Goal: Task Accomplishment & Management: Manage account settings

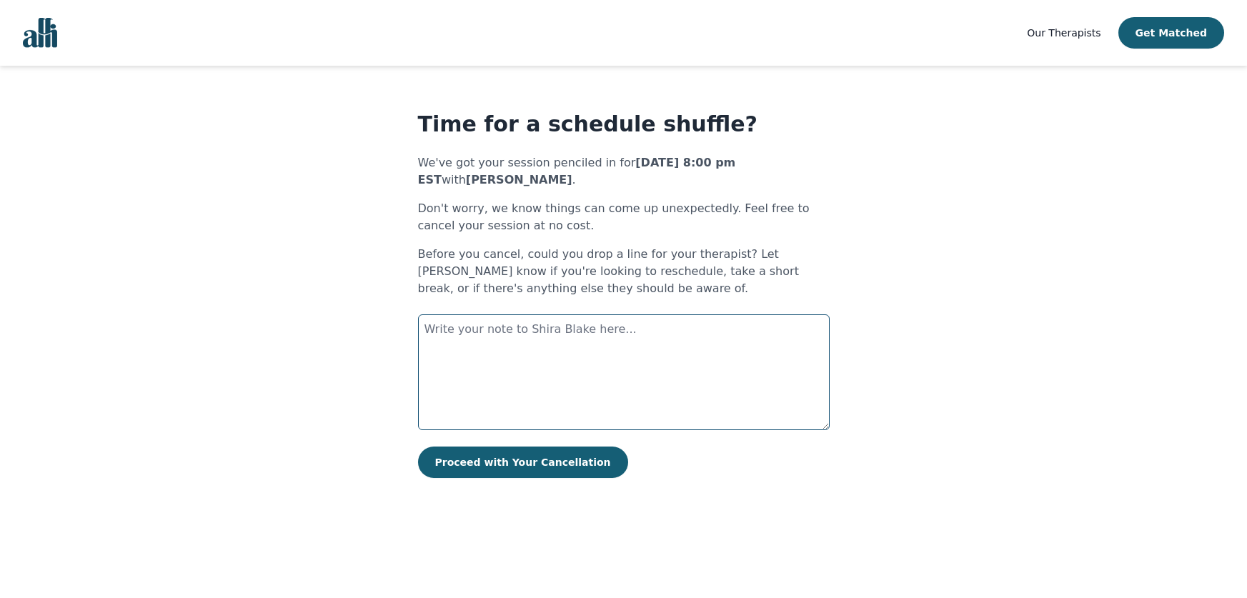
click at [677, 332] on textarea at bounding box center [624, 372] width 412 height 116
click at [657, 345] on textarea "I'd still like to have this session, but we've decided to celebrate my daughter…" at bounding box center [624, 372] width 412 height 116
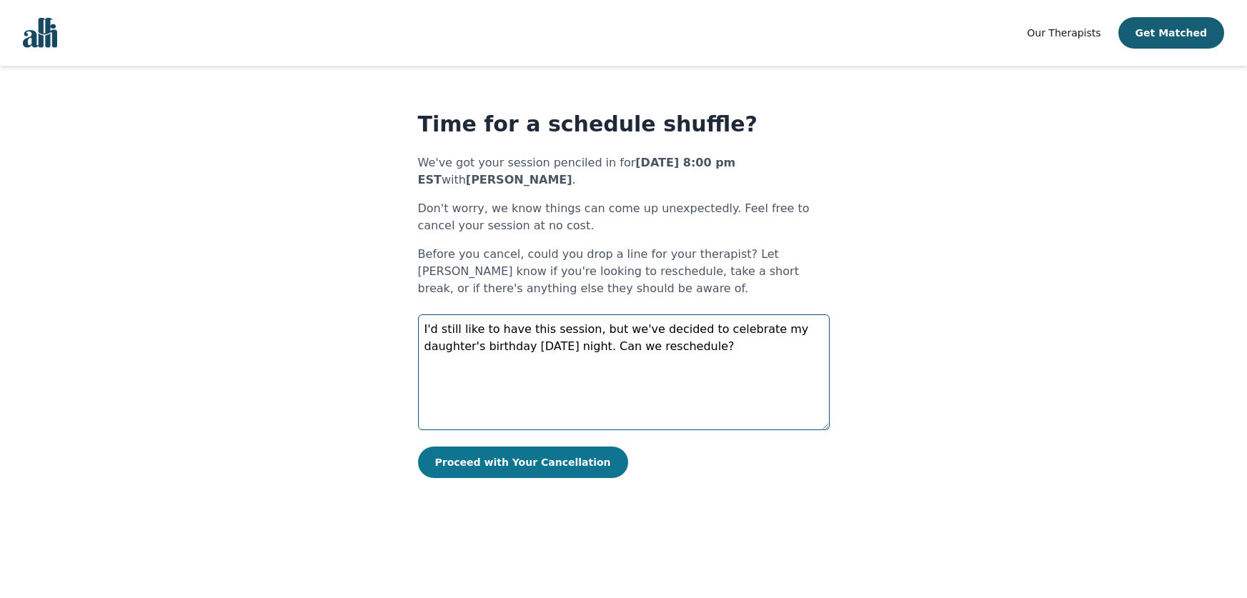
type textarea "I'd still like to have this session, but we've decided to celebrate my daughter…"
click at [520, 463] on button "Proceed with Your Cancellation" at bounding box center [523, 462] width 210 height 31
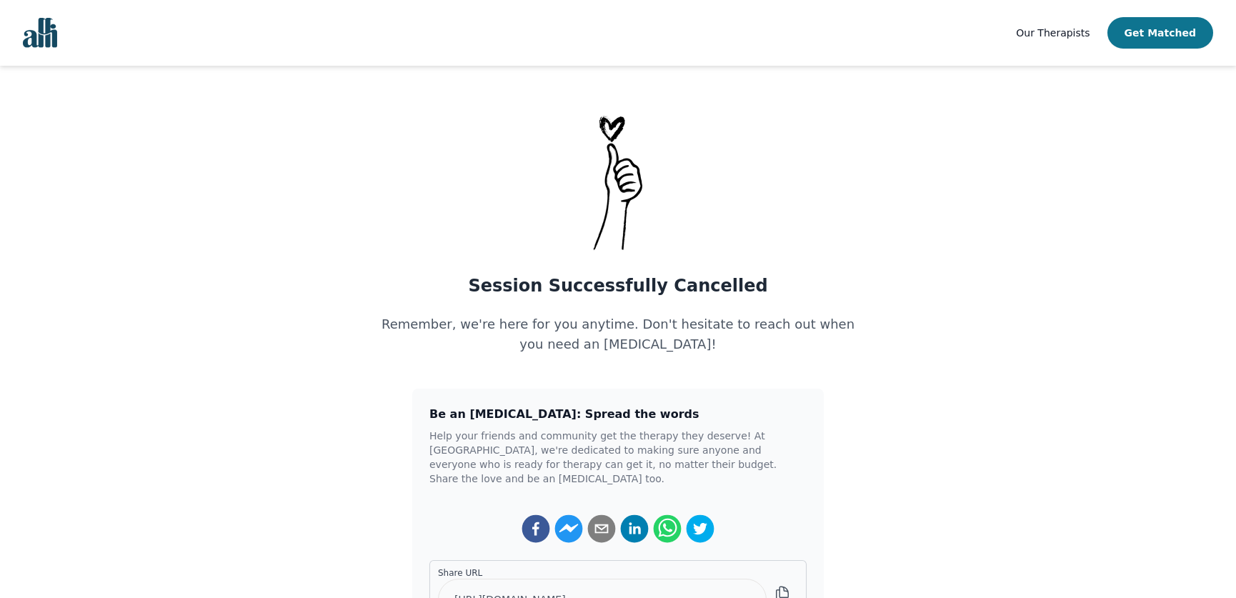
click at [1160, 30] on button "Get Matched" at bounding box center [1160, 32] width 106 height 31
